Goal: Task Accomplishment & Management: Manage account settings

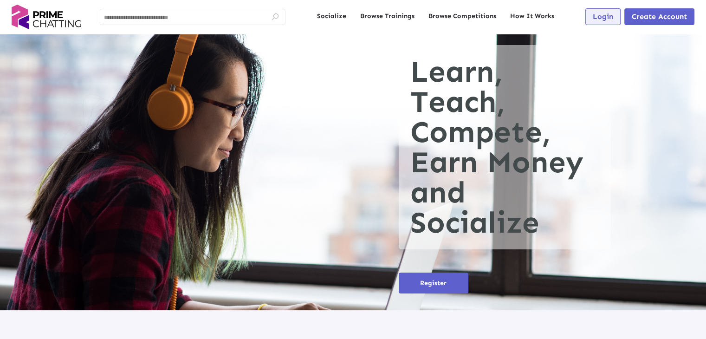
click at [601, 19] on span "Login" at bounding box center [603, 16] width 20 height 9
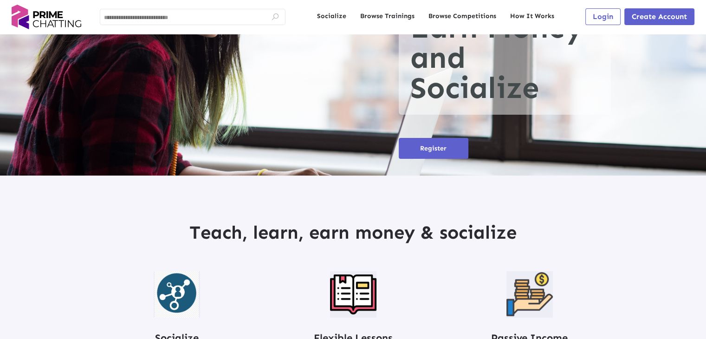
scroll to position [232, 0]
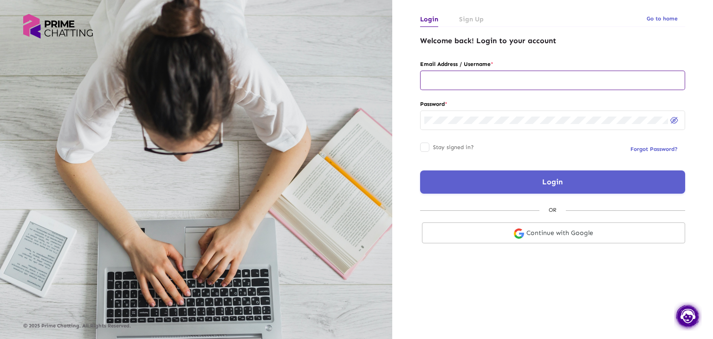
click at [460, 85] on div at bounding box center [552, 79] width 257 height 21
click at [465, 82] on input "text" at bounding box center [552, 80] width 257 height 7
type input "**********"
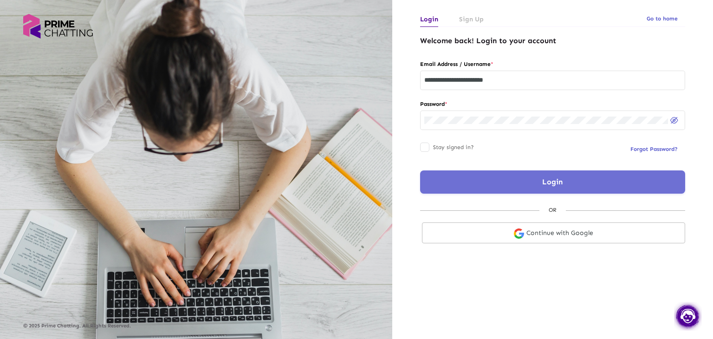
click at [479, 187] on button "Login" at bounding box center [552, 181] width 265 height 23
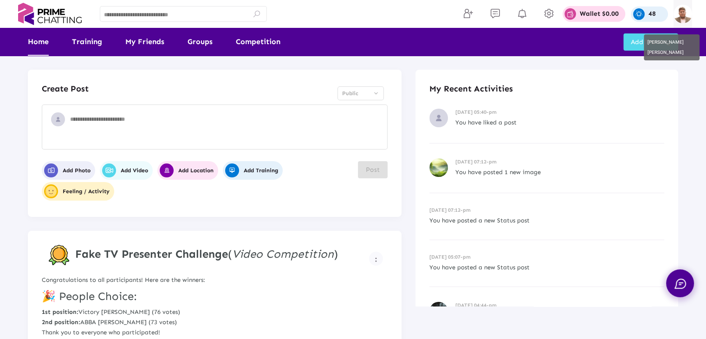
click at [683, 11] on img at bounding box center [682, 14] width 19 height 19
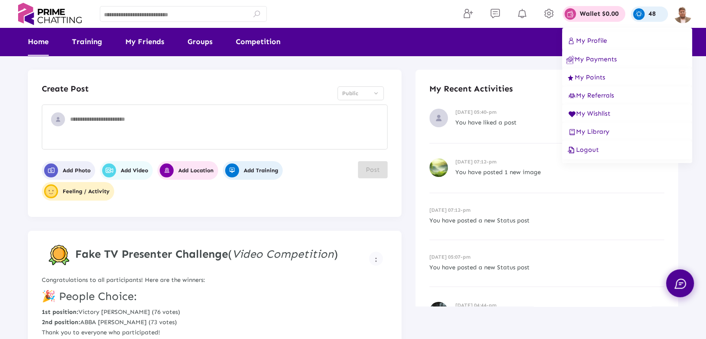
click at [593, 42] on span "My Profile" at bounding box center [586, 41] width 41 height 8
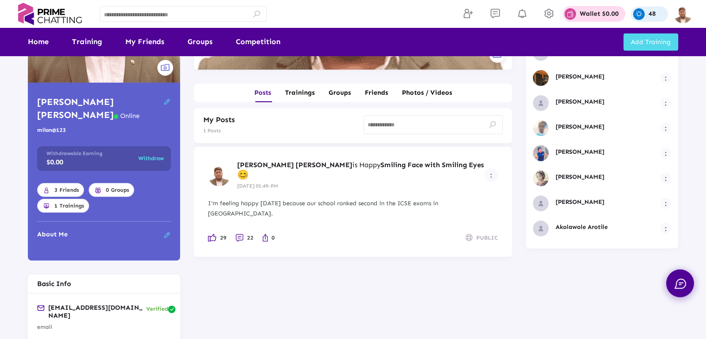
scroll to position [93, 0]
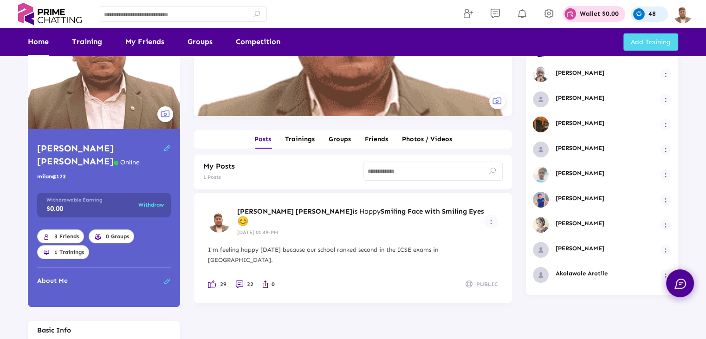
click at [32, 47] on link "Home" at bounding box center [38, 42] width 21 height 28
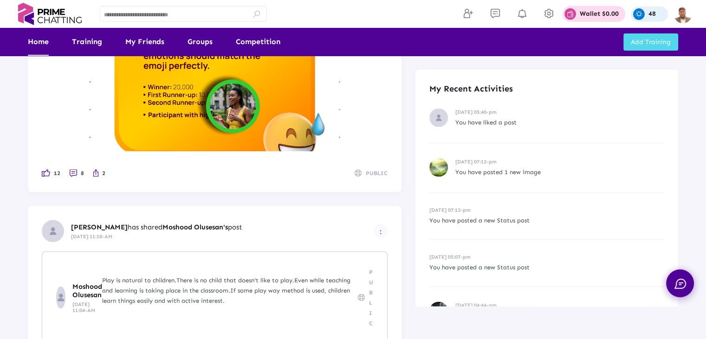
scroll to position [1995, 0]
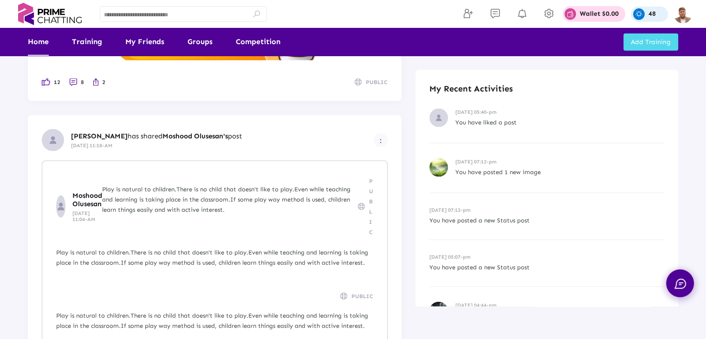
click at [139, 184] on div "Play is natural to children.There is no child that doesn't like to play.Even wh…" at bounding box center [229, 199] width 254 height 31
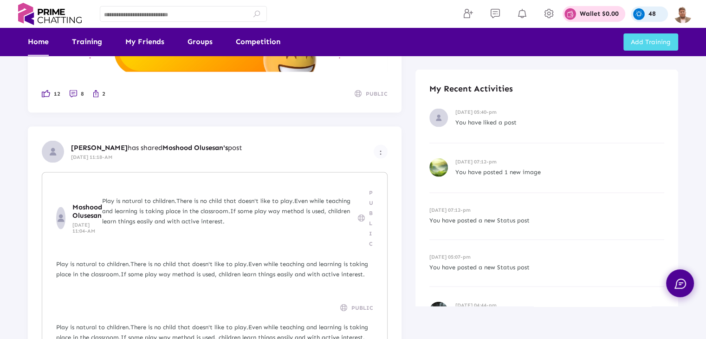
scroll to position [1995, 0]
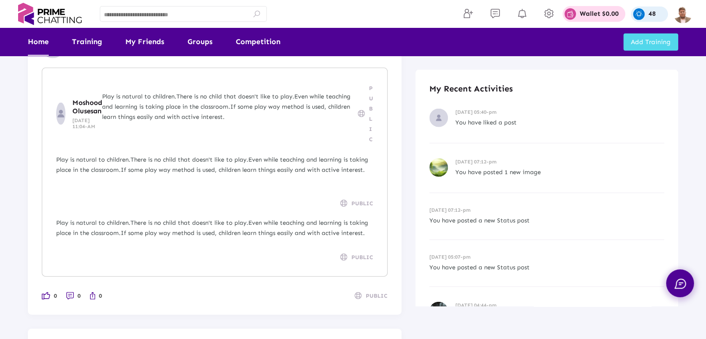
scroll to position [2042, 0]
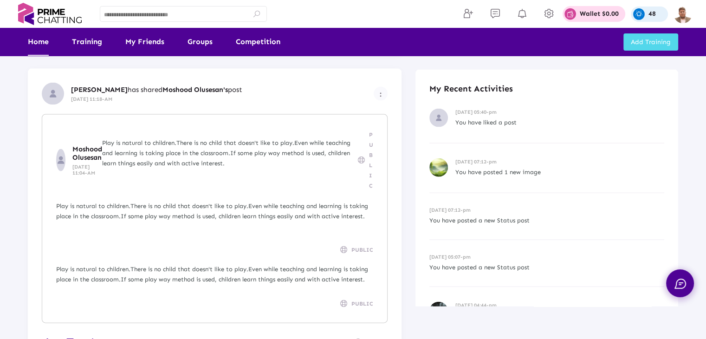
click at [118, 138] on div "Play is natural to children.There is no child that doesn't like to play.Even wh…" at bounding box center [229, 153] width 254 height 31
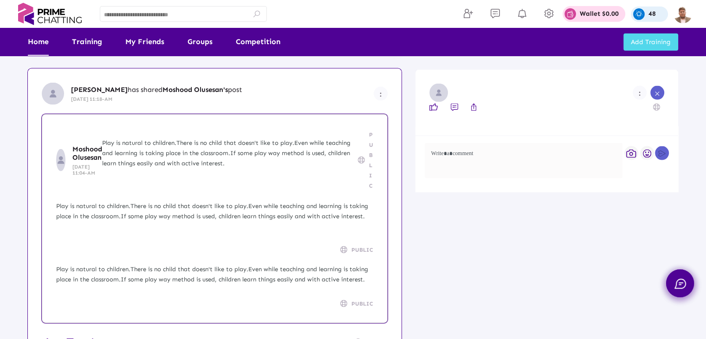
click at [139, 138] on div "Play is natural to children.There is no child that doesn't like to play.Even wh…" at bounding box center [229, 153] width 254 height 31
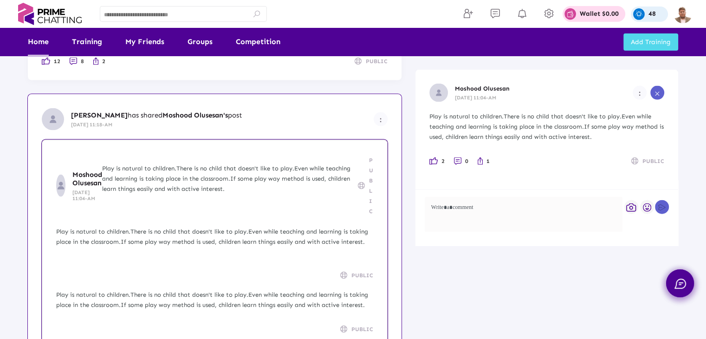
scroll to position [1995, 0]
